Goal: Information Seeking & Learning: Learn about a topic

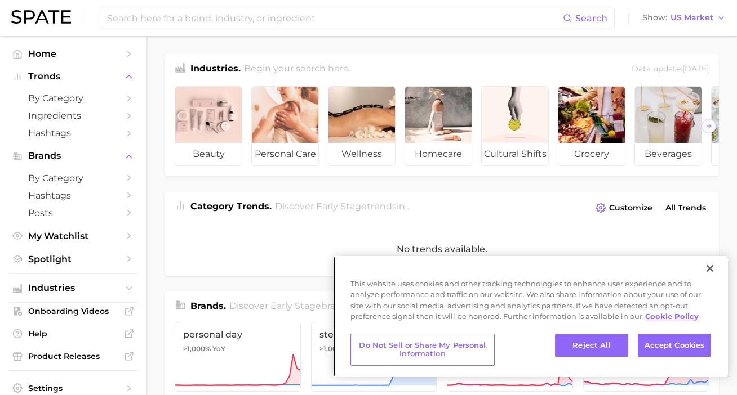
click at [707, 268] on button "Close" at bounding box center [709, 268] width 25 height 25
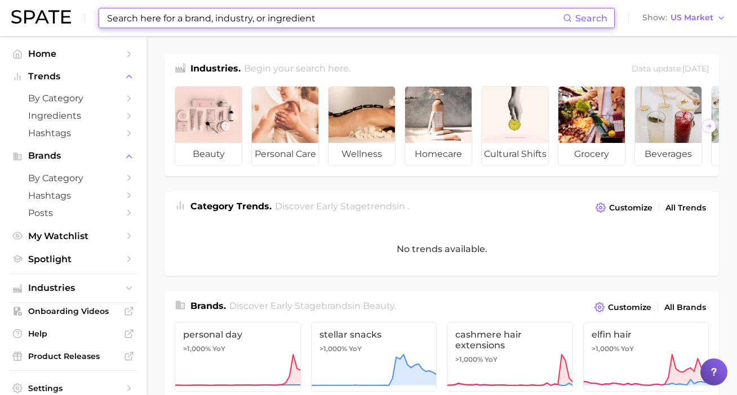
click at [398, 25] on input at bounding box center [334, 17] width 457 height 19
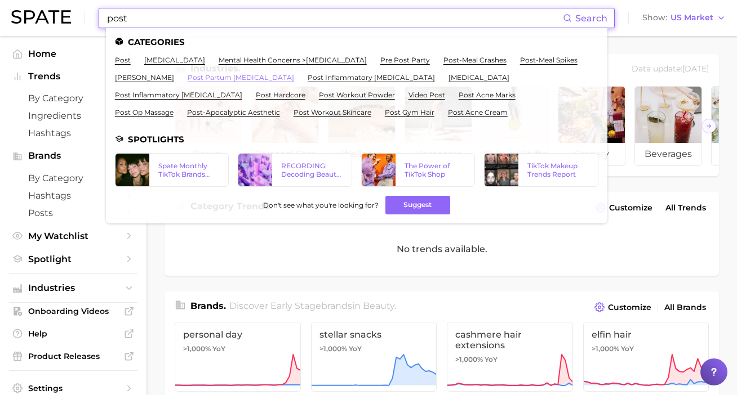
type input "post"
click at [230, 79] on link "post partum [MEDICAL_DATA]" at bounding box center [241, 77] width 106 height 8
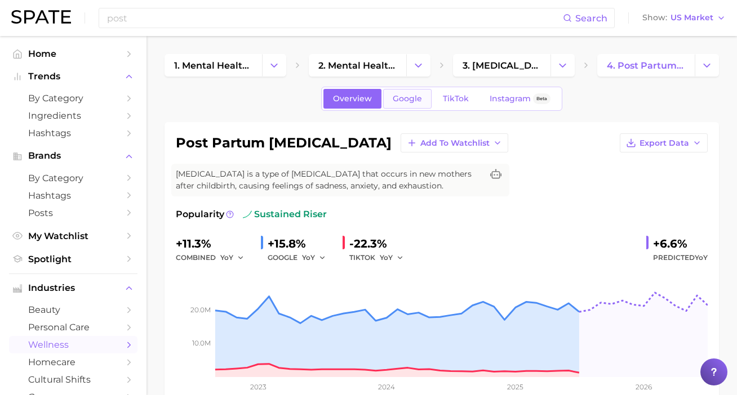
click at [415, 93] on link "Google" at bounding box center [407, 99] width 48 height 20
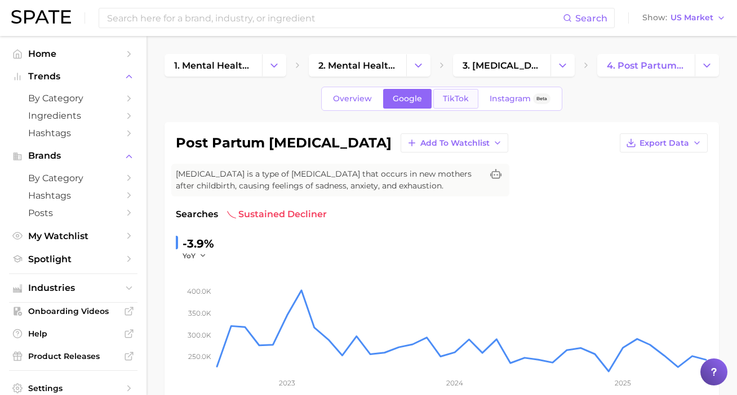
click at [450, 96] on span "TikTok" at bounding box center [456, 99] width 26 height 10
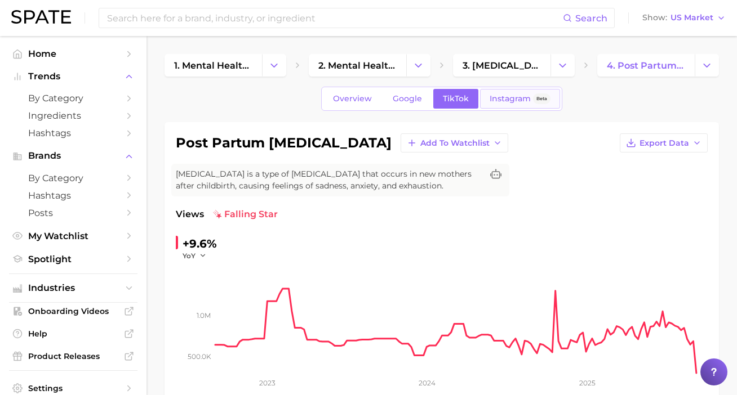
click at [483, 91] on link "Instagram Beta" at bounding box center [520, 99] width 80 height 20
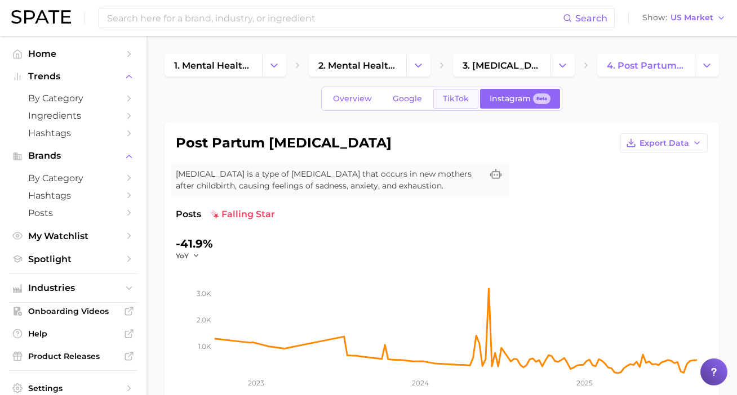
click at [454, 97] on span "TikTok" at bounding box center [456, 99] width 26 height 10
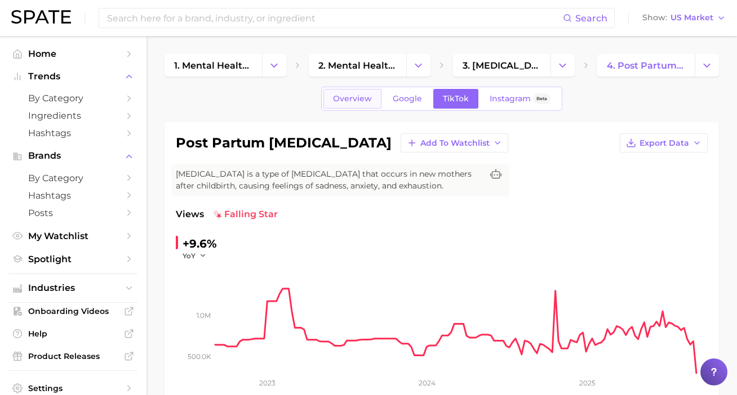
click at [374, 107] on link "Overview" at bounding box center [352, 99] width 58 height 20
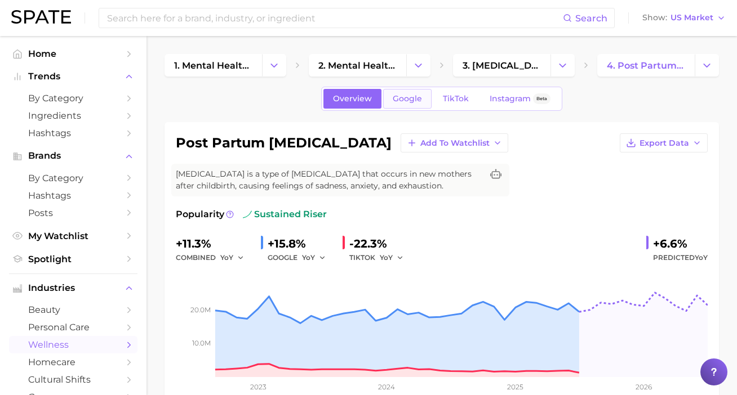
click at [412, 104] on link "Google" at bounding box center [407, 99] width 48 height 20
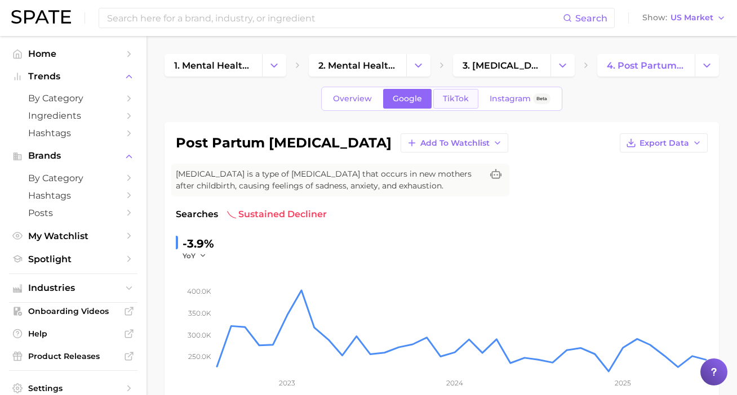
click at [457, 105] on link "TikTok" at bounding box center [455, 99] width 45 height 20
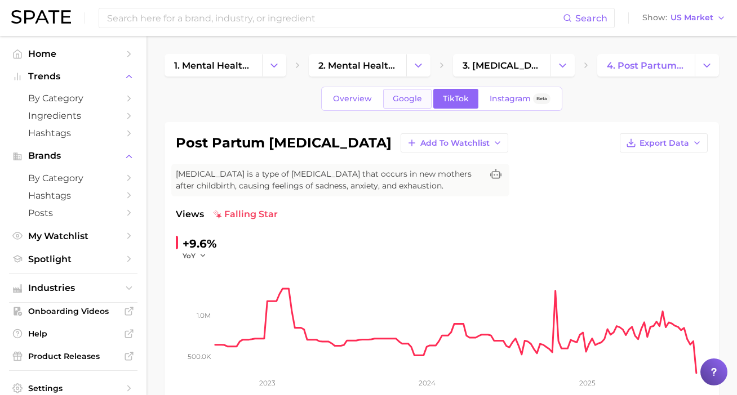
click at [406, 95] on span "Google" at bounding box center [407, 99] width 29 height 10
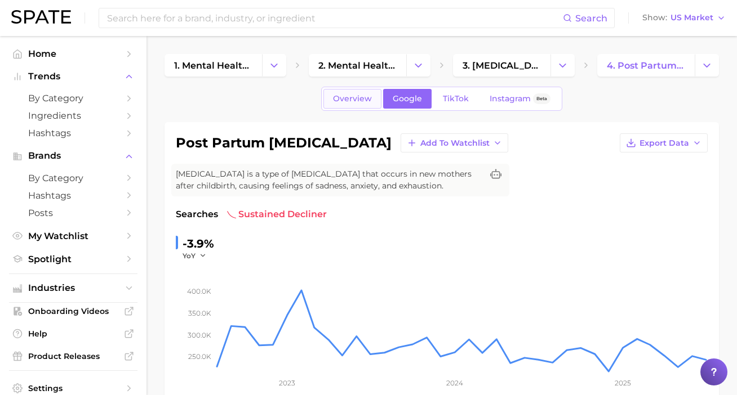
click at [377, 101] on link "Overview" at bounding box center [352, 99] width 58 height 20
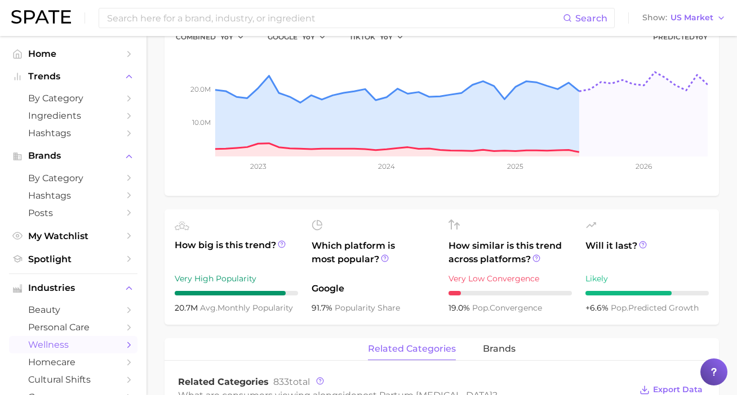
scroll to position [17, 0]
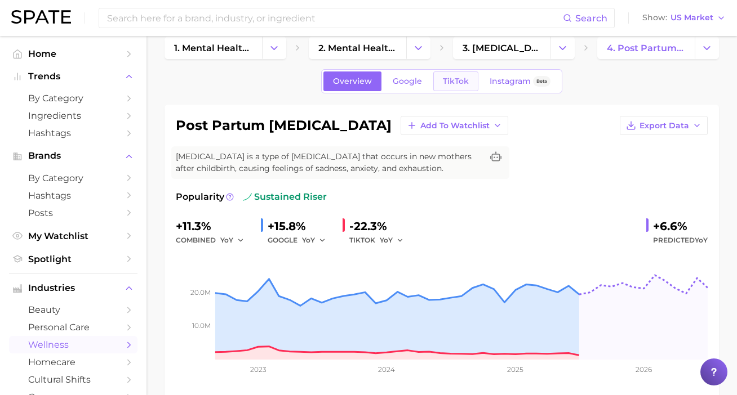
click at [455, 81] on span "TikTok" at bounding box center [456, 82] width 26 height 10
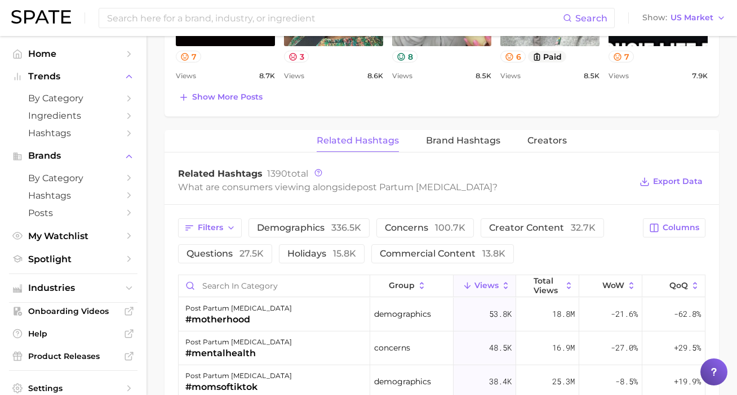
scroll to position [908, 0]
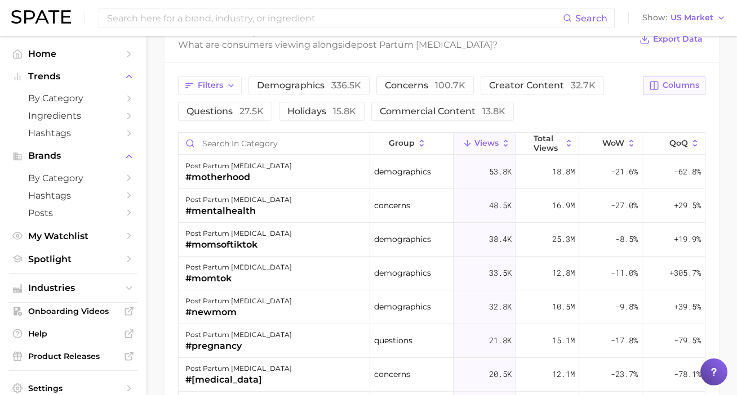
click at [688, 91] on button "Columns" at bounding box center [674, 85] width 63 height 19
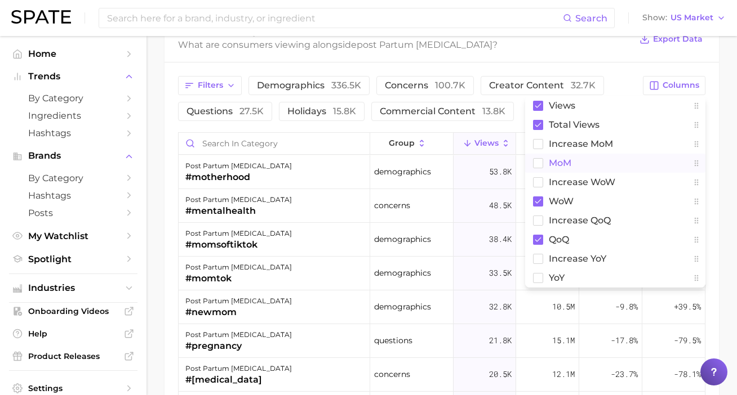
click at [602, 166] on button "MoM" at bounding box center [615, 163] width 180 height 19
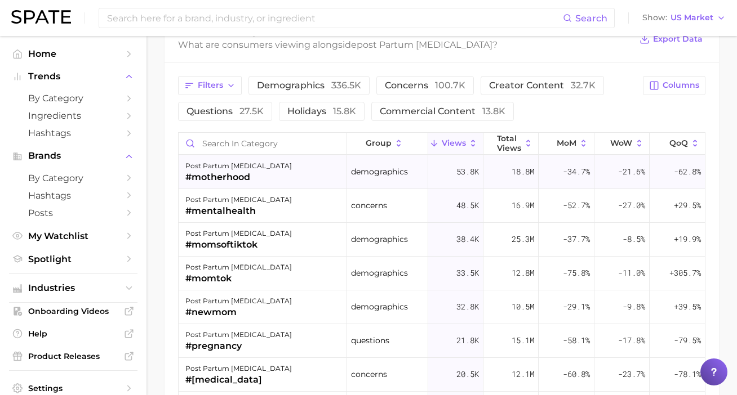
scroll to position [0, 0]
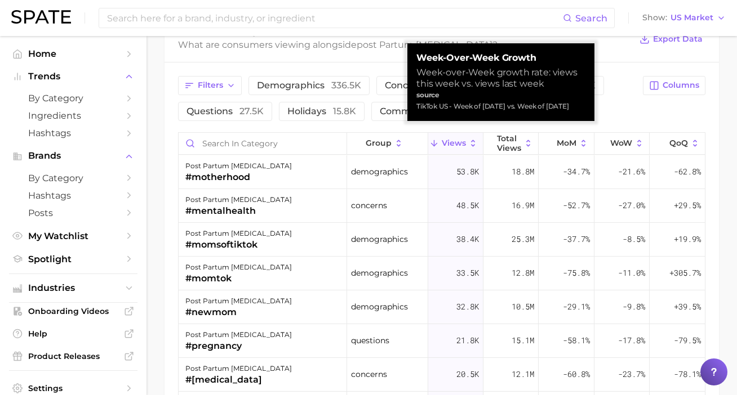
drag, startPoint x: 607, startPoint y: 141, endPoint x: 602, endPoint y: 125, distance: 16.9
click at [602, 125] on div "Filters demographics 336.5k concerns 100.7k creator content 32.7k questions 27.…" at bounding box center [442, 302] width 554 height 479
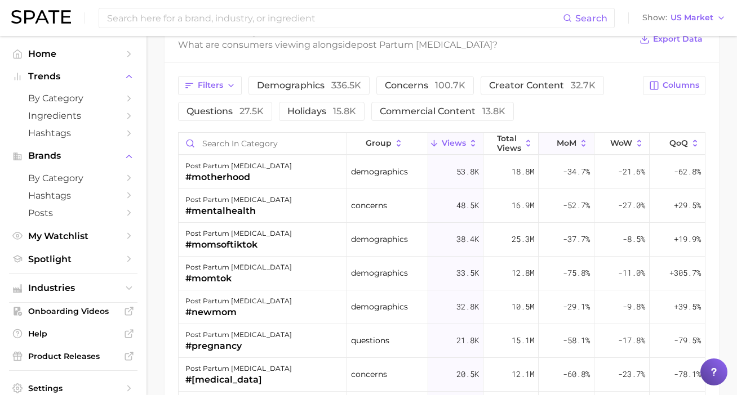
click at [571, 146] on span "MoM" at bounding box center [567, 143] width 20 height 9
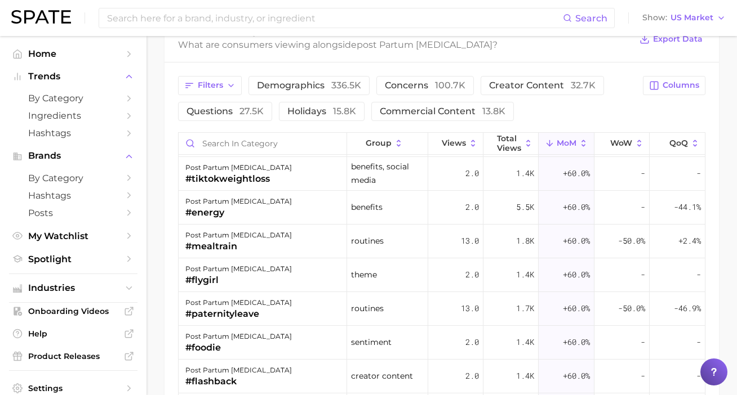
scroll to position [4882, 0]
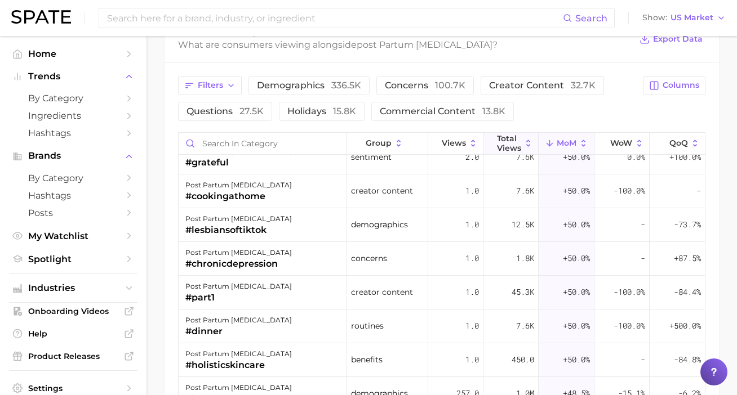
click at [515, 141] on span "Total Views" at bounding box center [509, 143] width 24 height 18
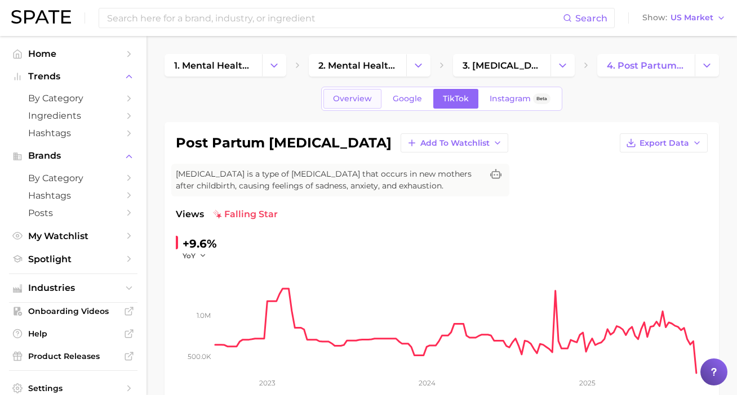
scroll to position [0, 0]
click at [358, 96] on span "Overview" at bounding box center [352, 99] width 39 height 10
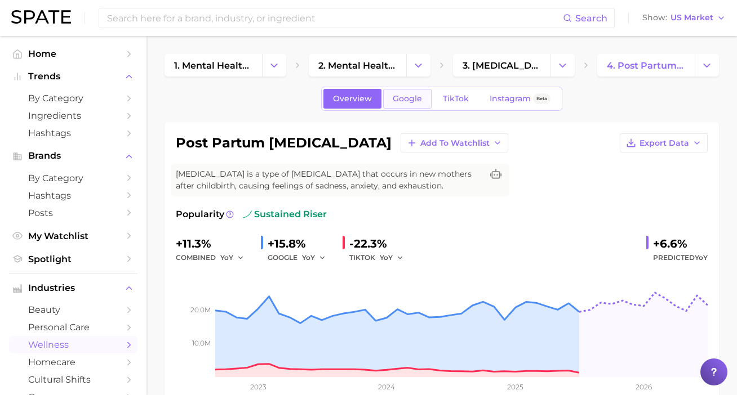
click at [412, 104] on link "Google" at bounding box center [407, 99] width 48 height 20
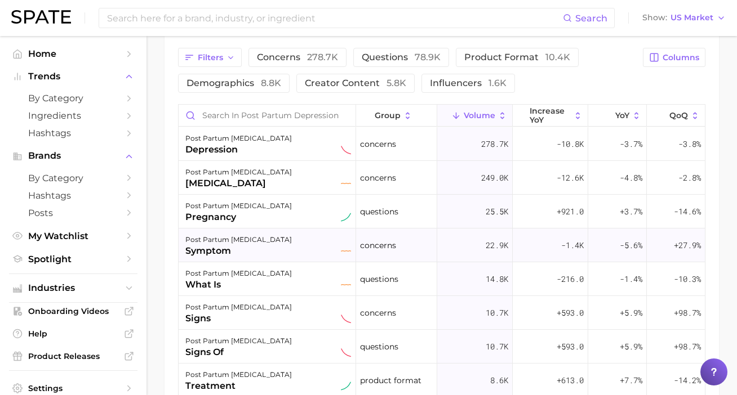
scroll to position [523, 0]
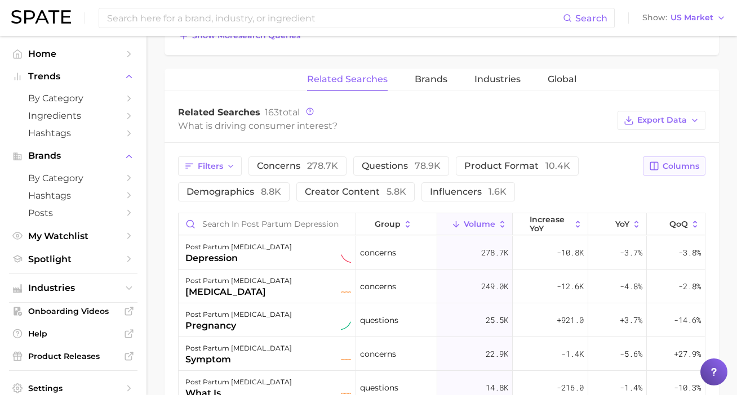
click at [690, 172] on button "Columns" at bounding box center [674, 166] width 63 height 19
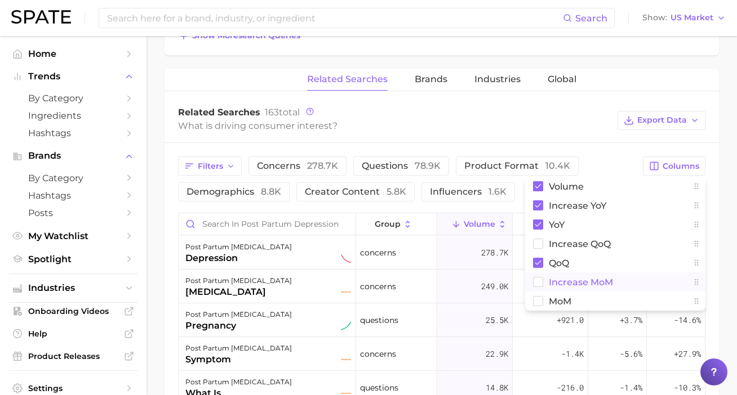
click at [580, 290] on button "increase MoM" at bounding box center [615, 282] width 180 height 19
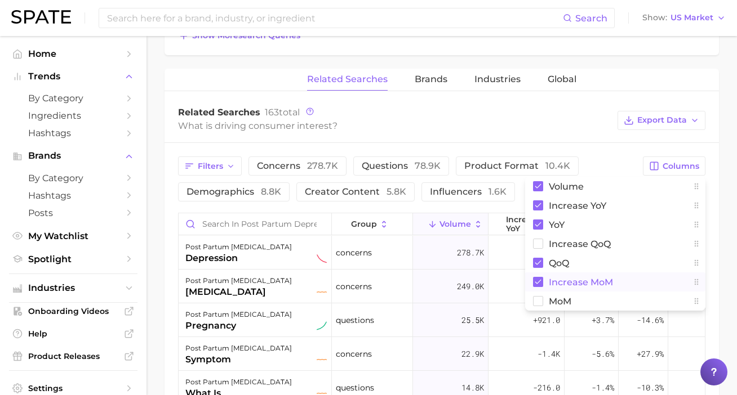
click at [580, 279] on span "increase MoM" at bounding box center [581, 283] width 64 height 10
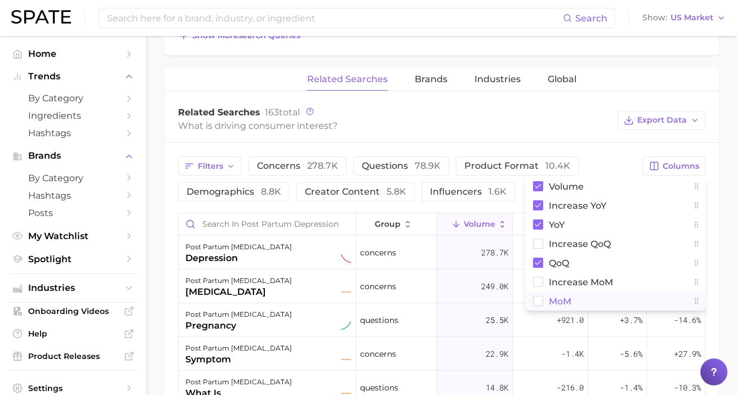
click at [576, 294] on button "MoM" at bounding box center [615, 301] width 180 height 19
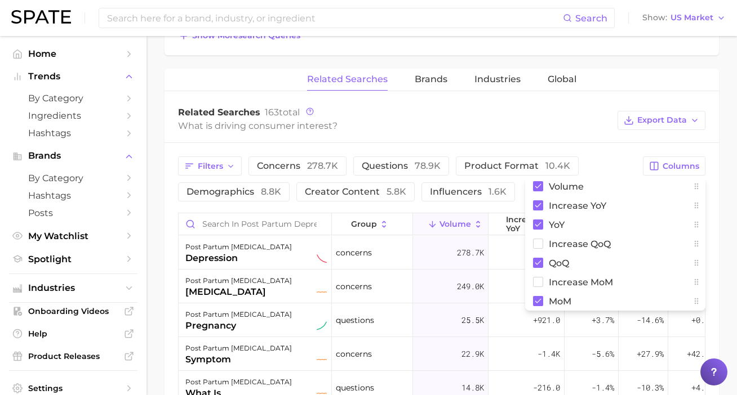
click at [589, 132] on div "What is driving consumer interest?" at bounding box center [395, 125] width 434 height 15
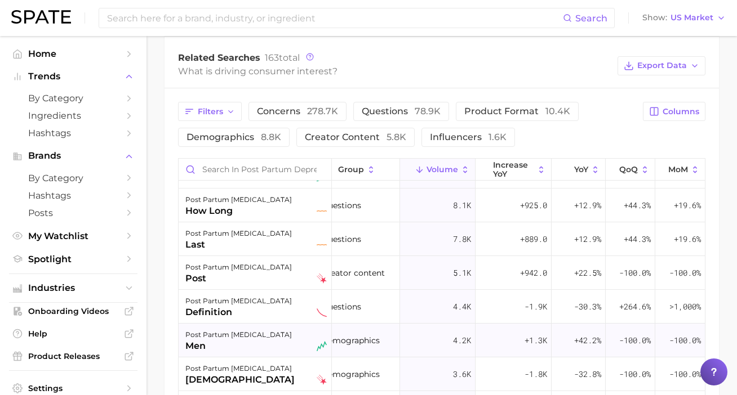
scroll to position [290, 13]
